Goal: Navigation & Orientation: Go to known website

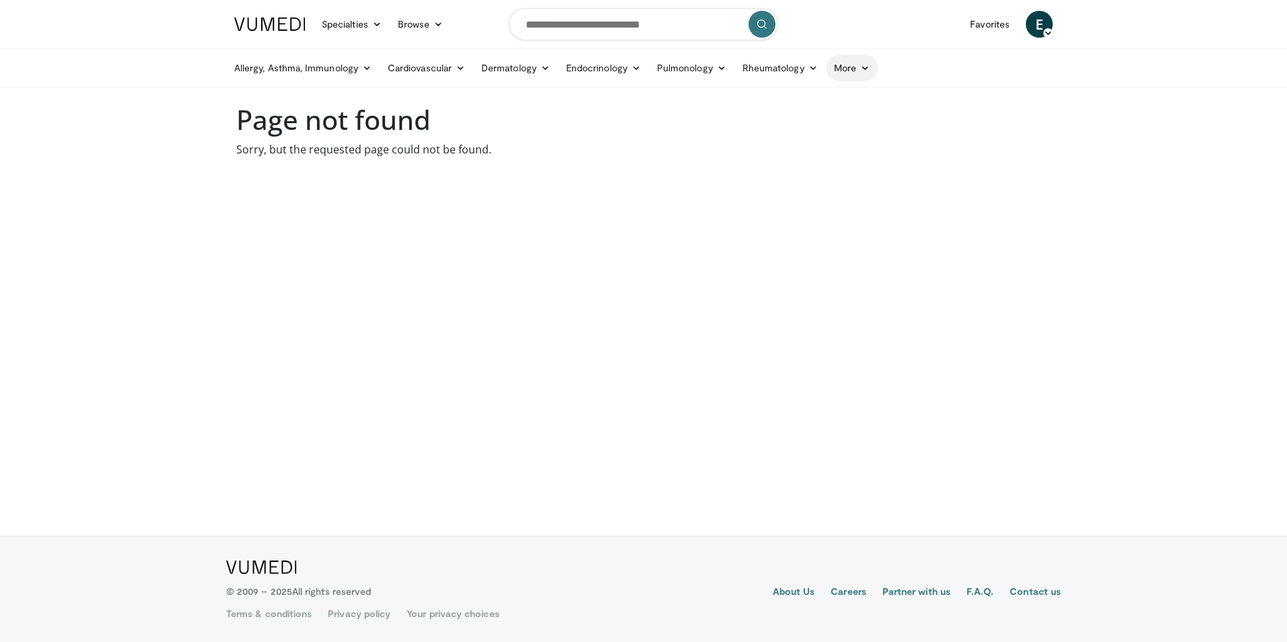
click at [842, 69] on link "More" at bounding box center [852, 68] width 52 height 27
